Goal: Information Seeking & Learning: Learn about a topic

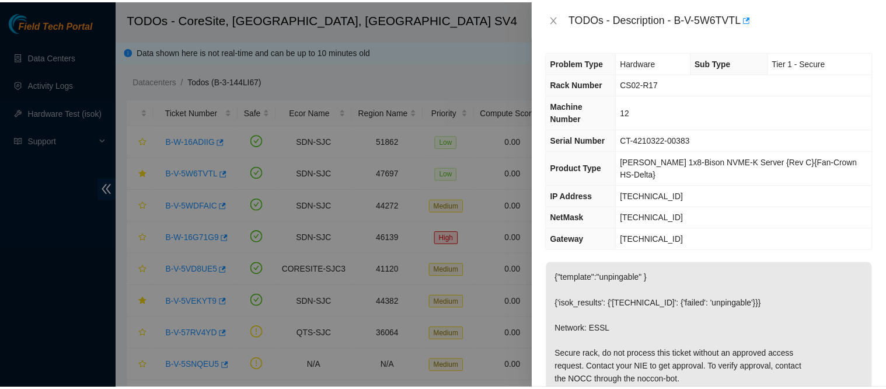
scroll to position [19, 0]
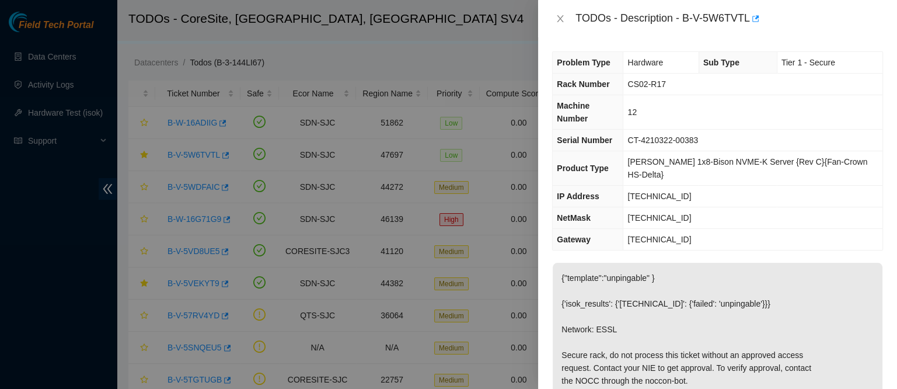
click at [560, 25] on div "TODOs - Description - B-V-5W6TVTL" at bounding box center [717, 18] width 331 height 19
click at [560, 20] on icon "close" at bounding box center [560, 18] width 6 height 7
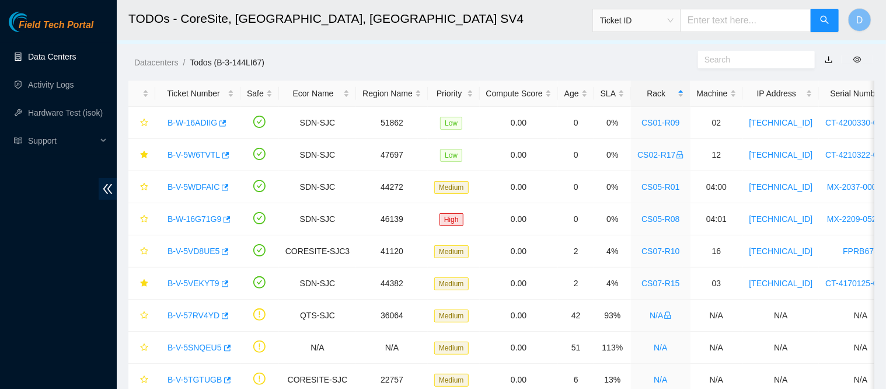
click at [59, 56] on link "Data Centers" at bounding box center [52, 56] width 48 height 9
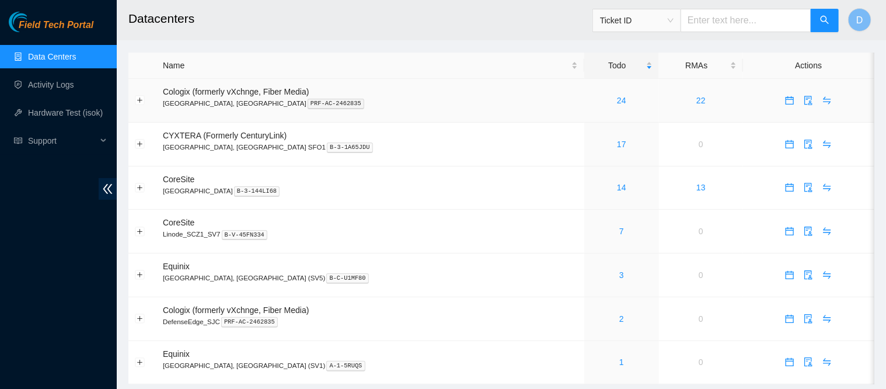
click at [617, 104] on link "24" at bounding box center [621, 100] width 9 height 9
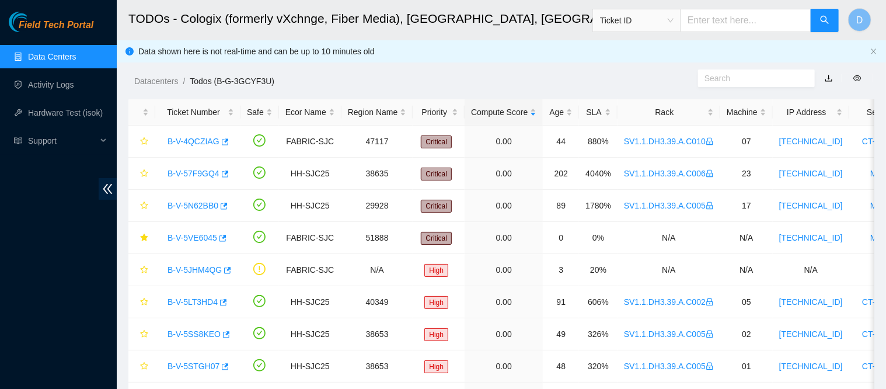
click at [651, 106] on div "Rack" at bounding box center [669, 112] width 90 height 13
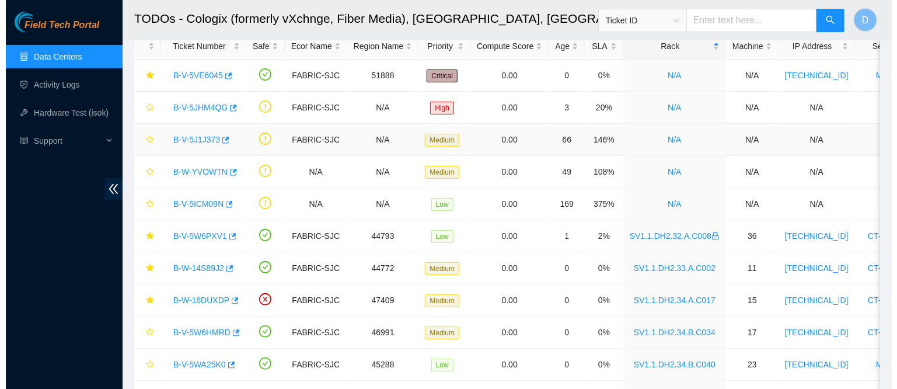
scroll to position [39, 0]
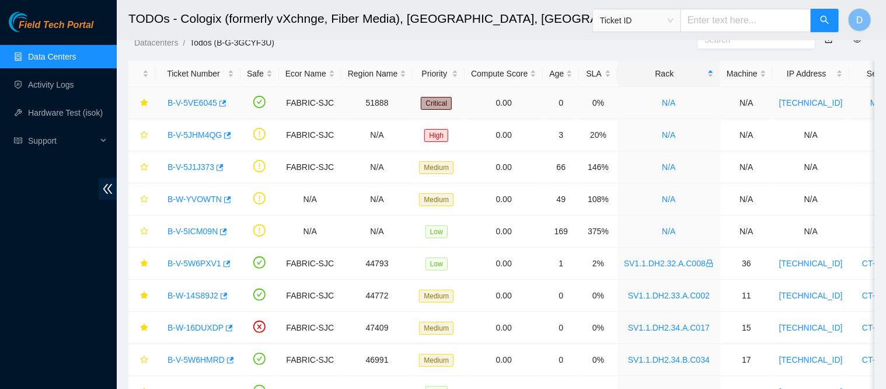
click at [193, 103] on link "B-V-5VE6045" at bounding box center [192, 102] width 50 height 9
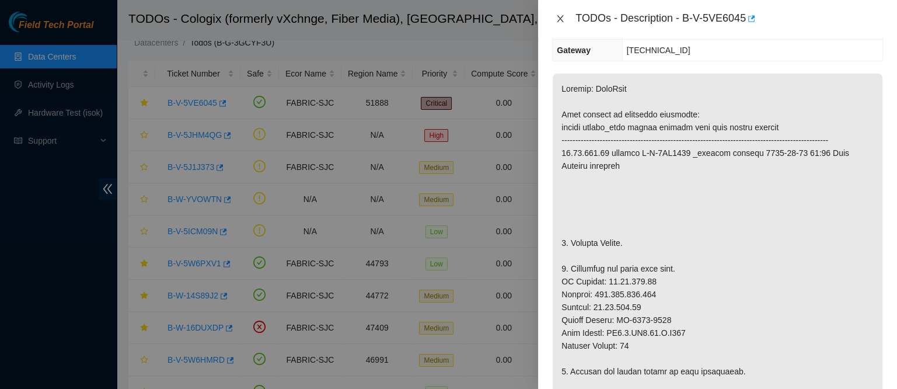
click at [565, 16] on icon "close" at bounding box center [560, 18] width 9 height 9
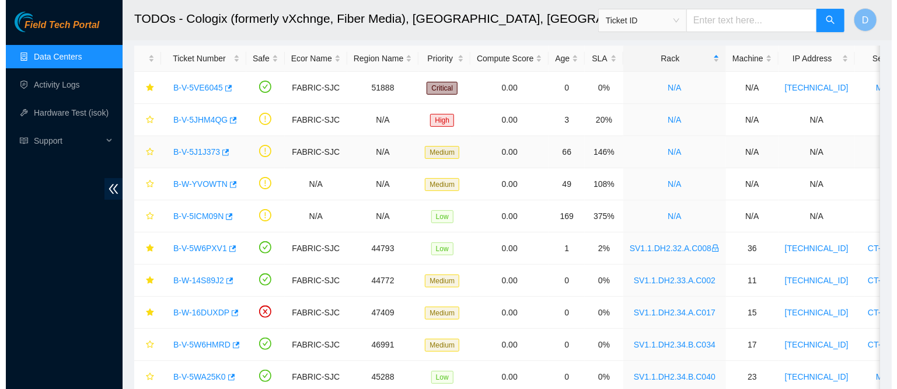
scroll to position [54, 0]
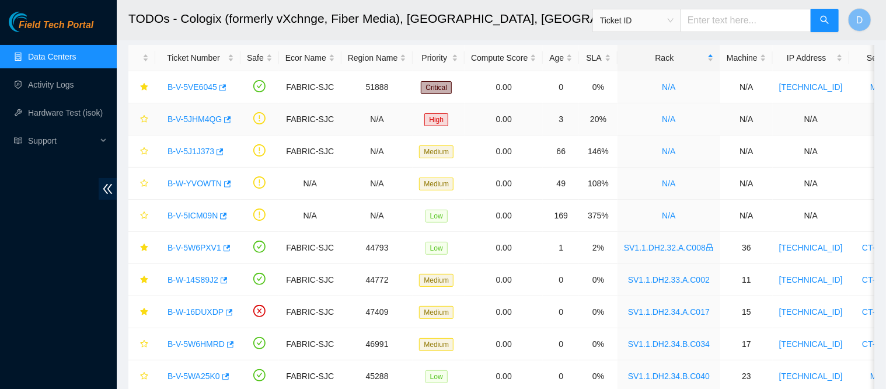
click at [204, 123] on link "B-V-5JHM4QG" at bounding box center [194, 118] width 54 height 9
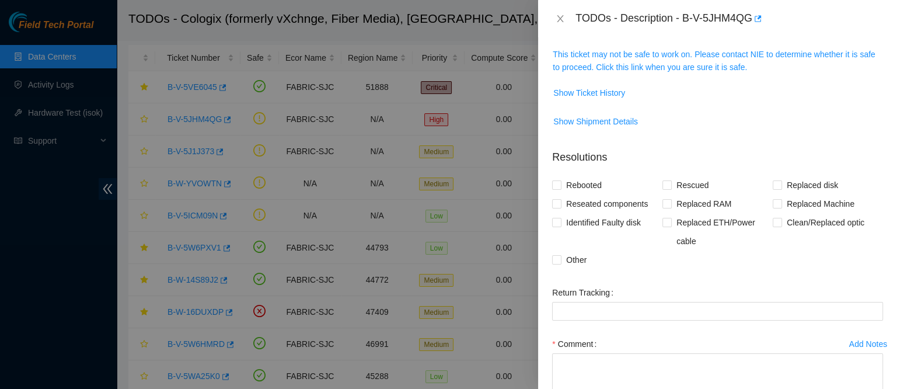
scroll to position [138, 0]
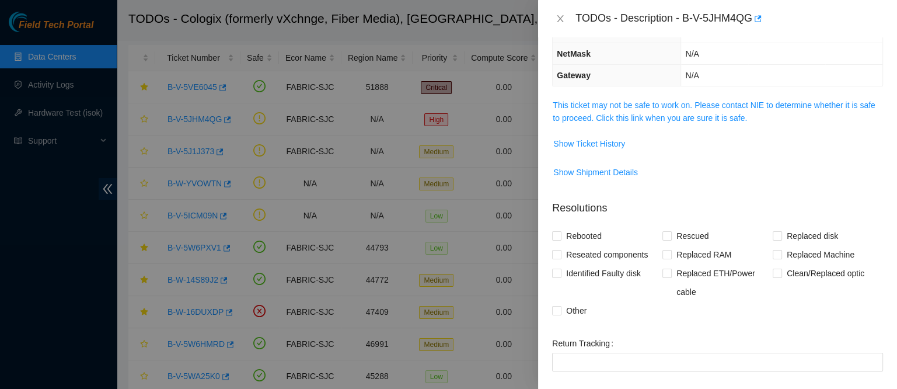
click at [640, 123] on td "This ticket may not be safe to work on. Please contact NIE to determine whether…" at bounding box center [717, 116] width 331 height 36
click at [662, 95] on div "Problem Type Network Sub Type Router Rack Number N/A Machine Number N/A Serial …" at bounding box center [717, 212] width 359 height 351
click at [654, 100] on link "This ticket may not be safe to work on. Please contact NIE to determine whether…" at bounding box center [714, 111] width 322 height 22
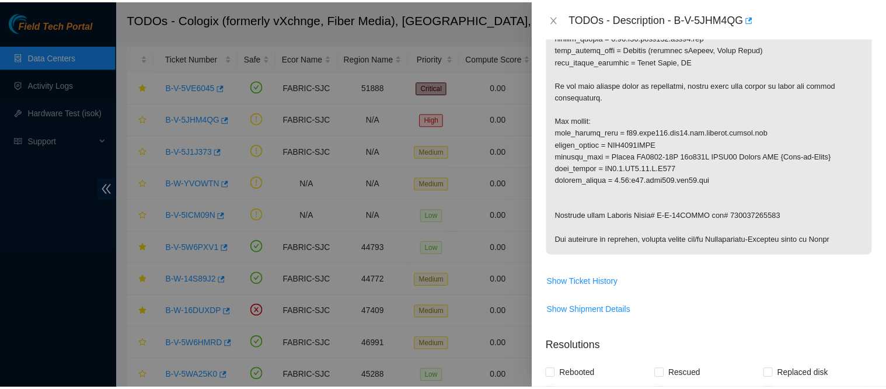
scroll to position [376, 0]
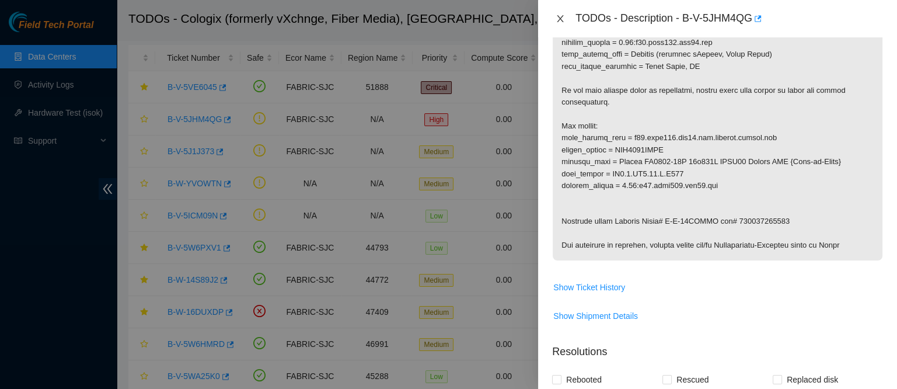
click at [562, 20] on icon "close" at bounding box center [560, 18] width 9 height 9
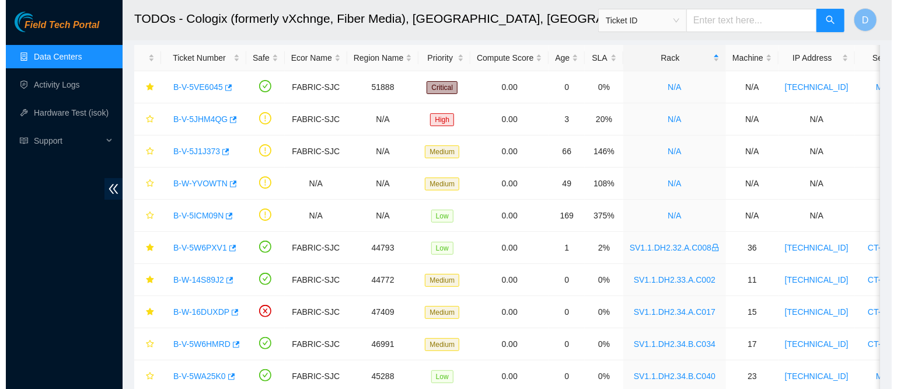
scroll to position [303, 0]
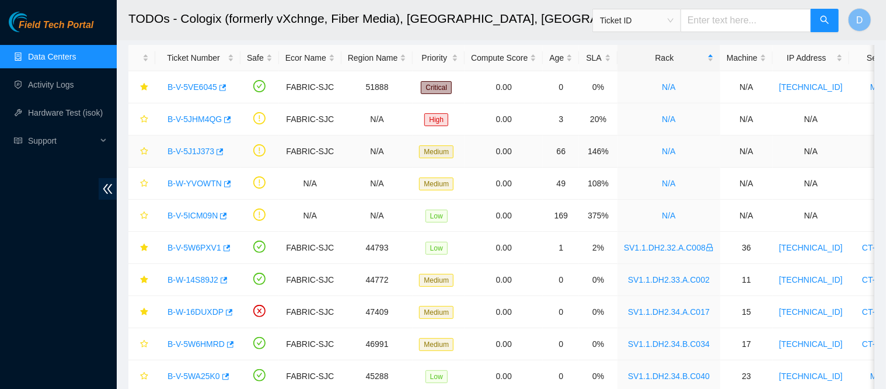
click at [191, 148] on link "B-V-5J1J373" at bounding box center [190, 150] width 47 height 9
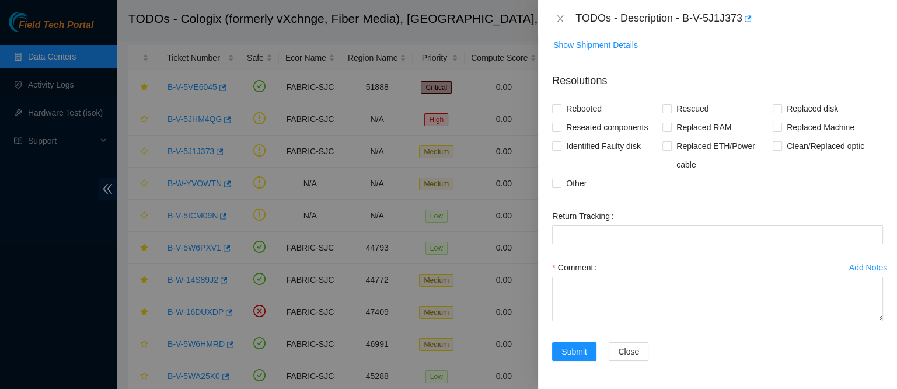
scroll to position [161, 0]
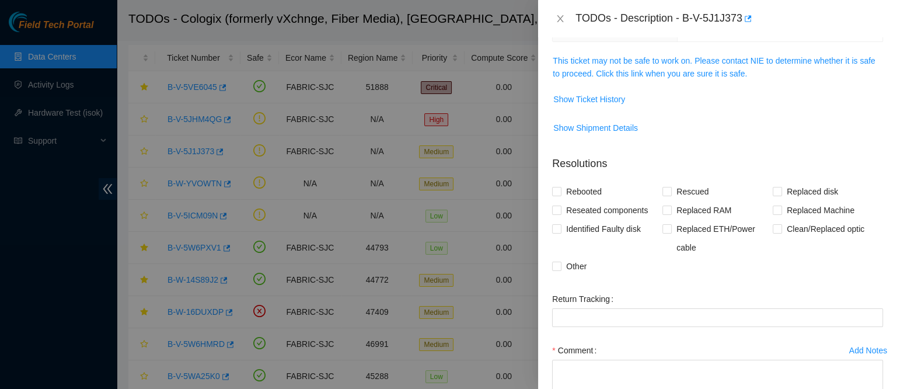
click at [664, 62] on link "This ticket may not be safe to work on. Please contact NIE to determine whether…" at bounding box center [714, 67] width 322 height 22
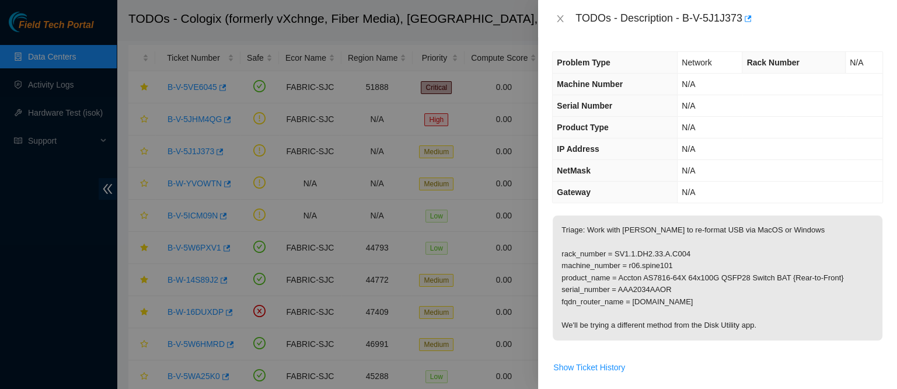
scroll to position [0, 0]
